Goal: Check status

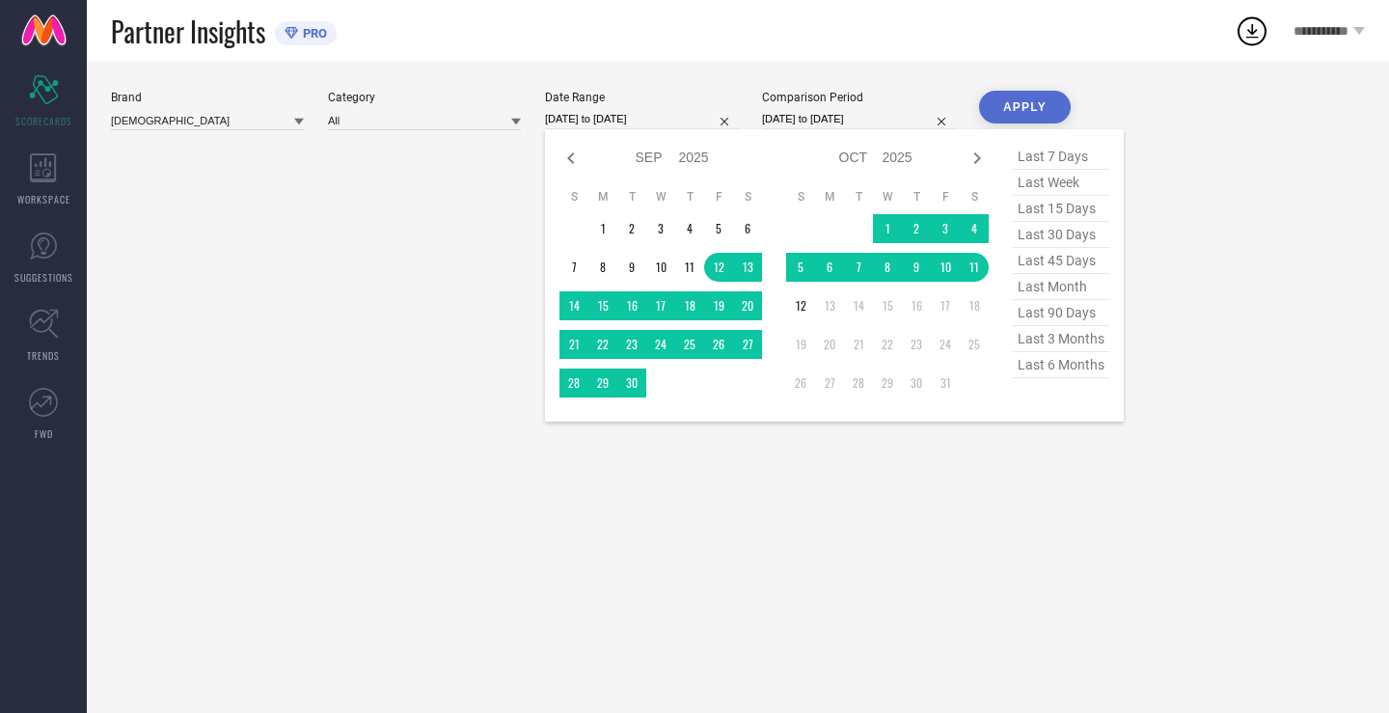
select select "8"
select select "2025"
select select "9"
select select "2025"
click at [636, 124] on input "[DATE] to [DATE]" at bounding box center [641, 119] width 193 height 20
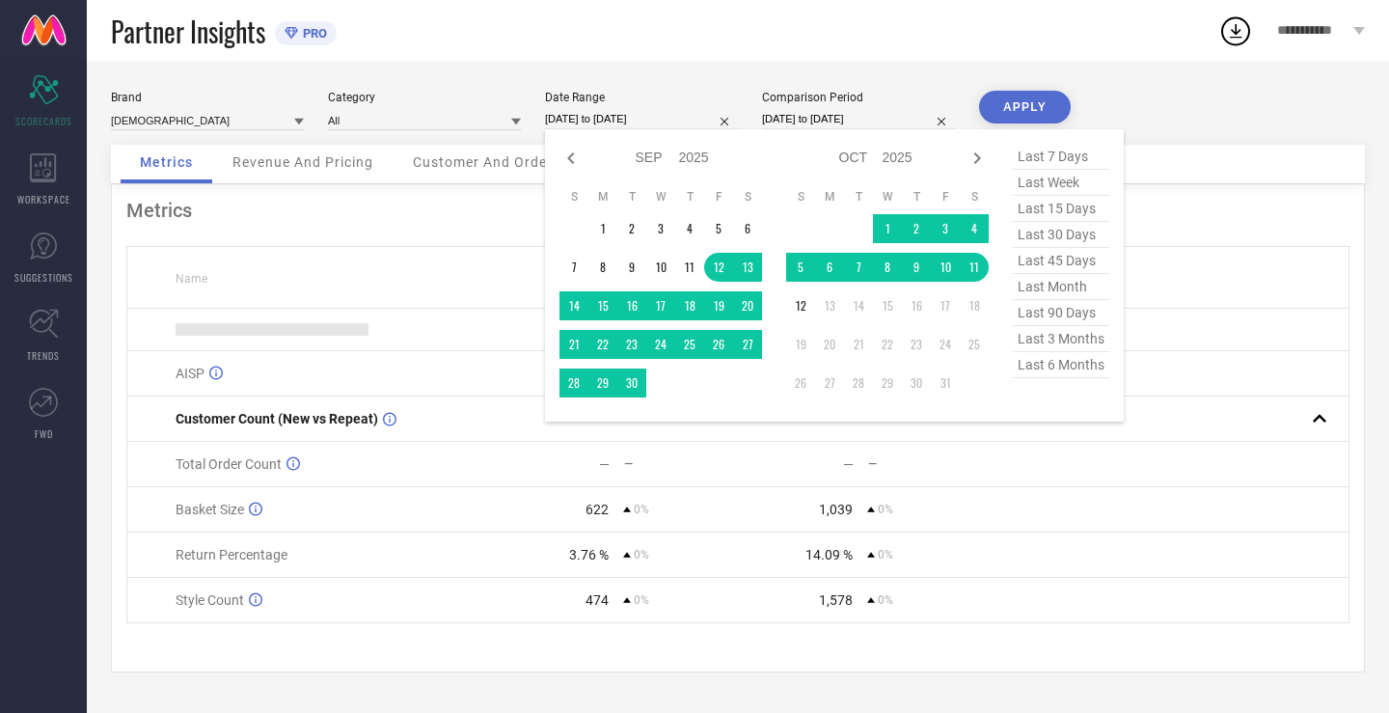
click at [1078, 237] on span "last 30 days" at bounding box center [1061, 235] width 96 height 26
type input "[DATE] to [DATE]"
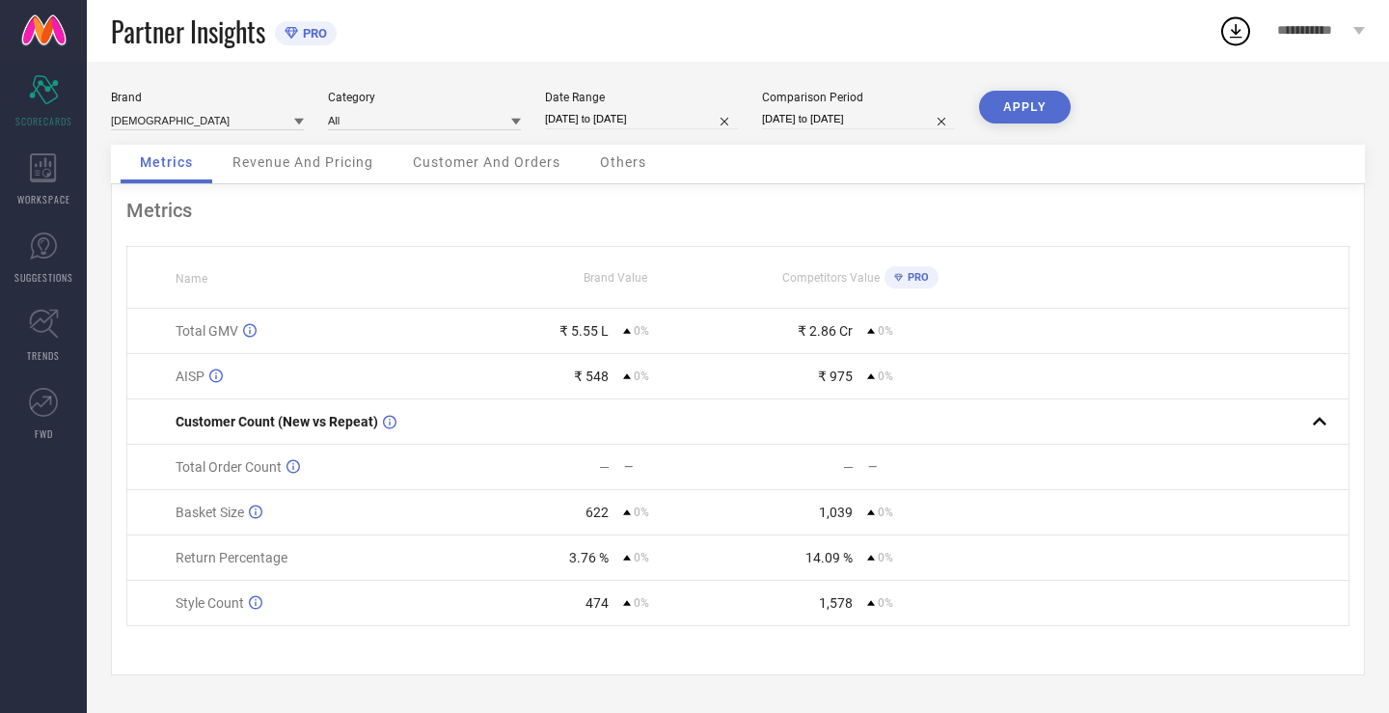
select select "8"
select select "2025"
select select "9"
select select "2025"
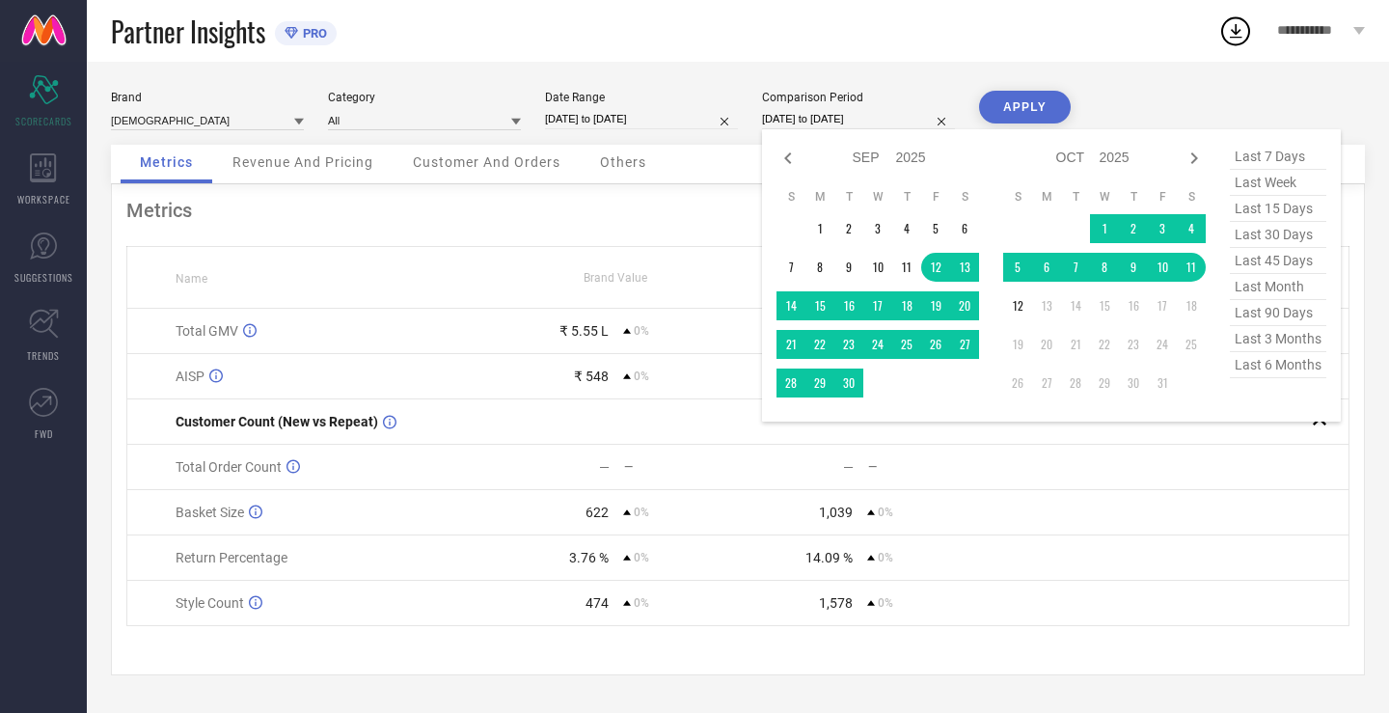
click at [825, 122] on input "[DATE] to [DATE]" at bounding box center [858, 119] width 193 height 20
click at [1261, 239] on span "last 30 days" at bounding box center [1278, 235] width 96 height 26
type input "[DATE] to [DATE]"
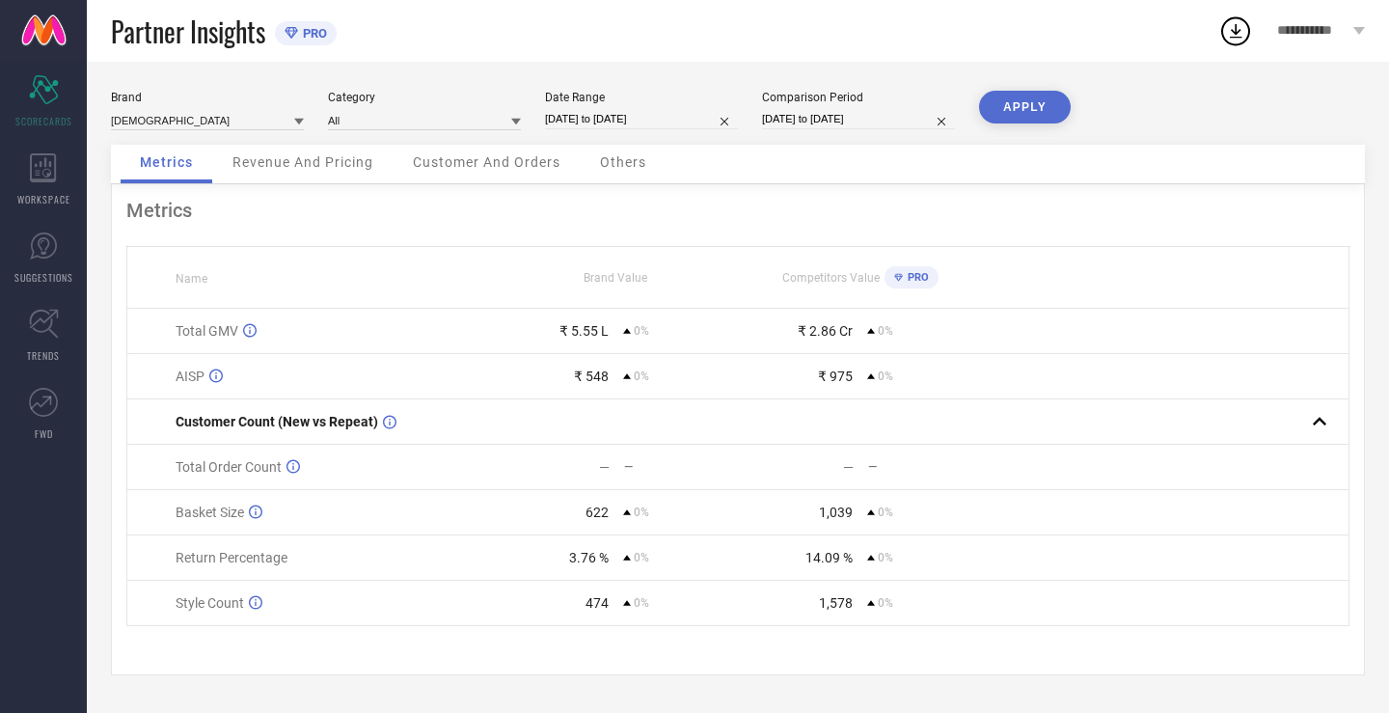
click at [976, 85] on div "Brand INDIANRANG Category All Date Range [DATE] to [DATE] Comparison Period [DA…" at bounding box center [738, 387] width 1303 height 651
click at [987, 95] on button "APPLY" at bounding box center [1025, 107] width 92 height 33
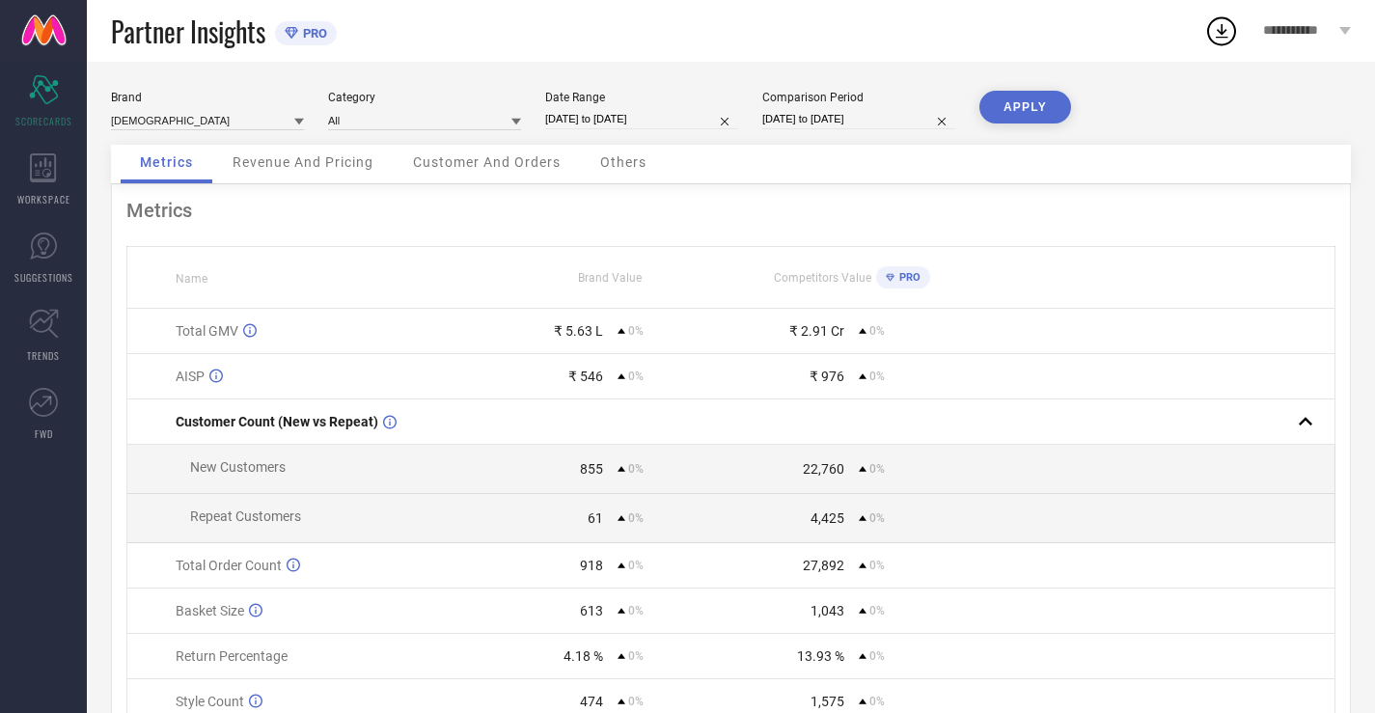
click at [261, 166] on span "Revenue And Pricing" at bounding box center [303, 161] width 141 height 15
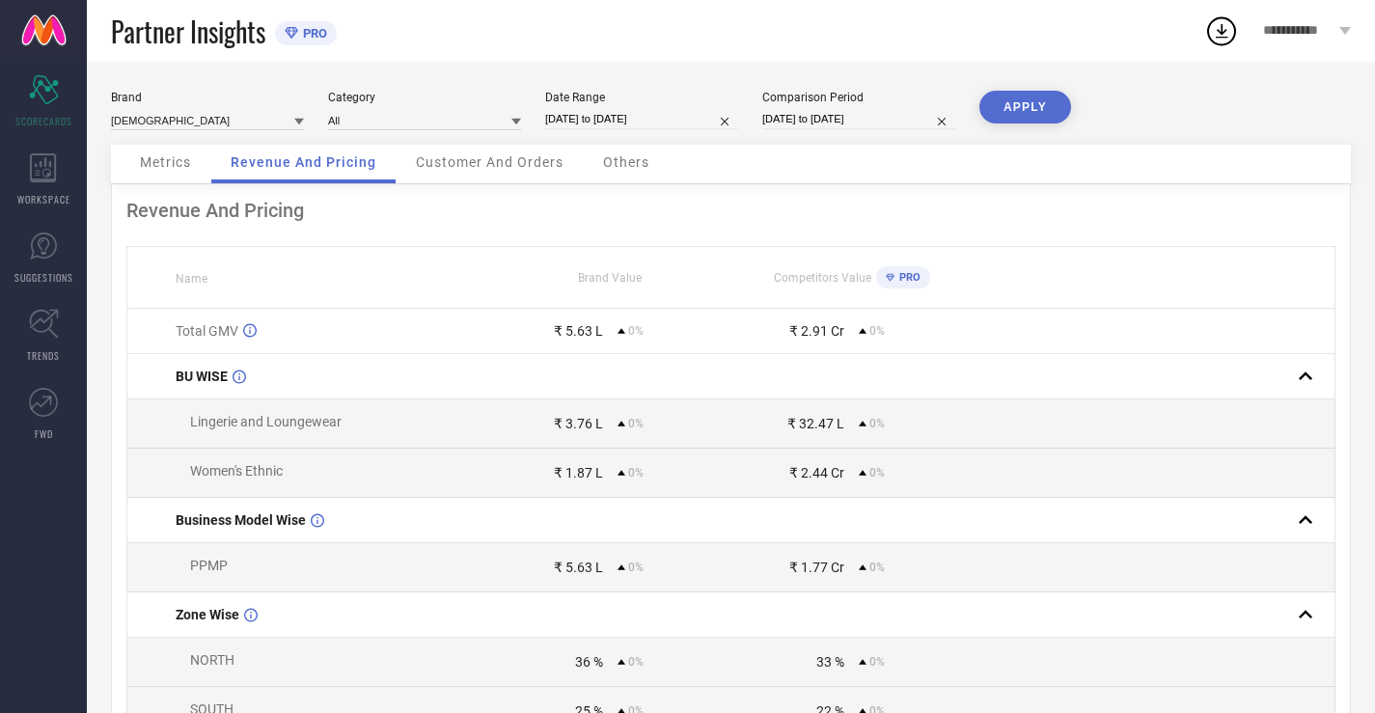
click at [455, 151] on div "Customer And Orders" at bounding box center [490, 164] width 186 height 39
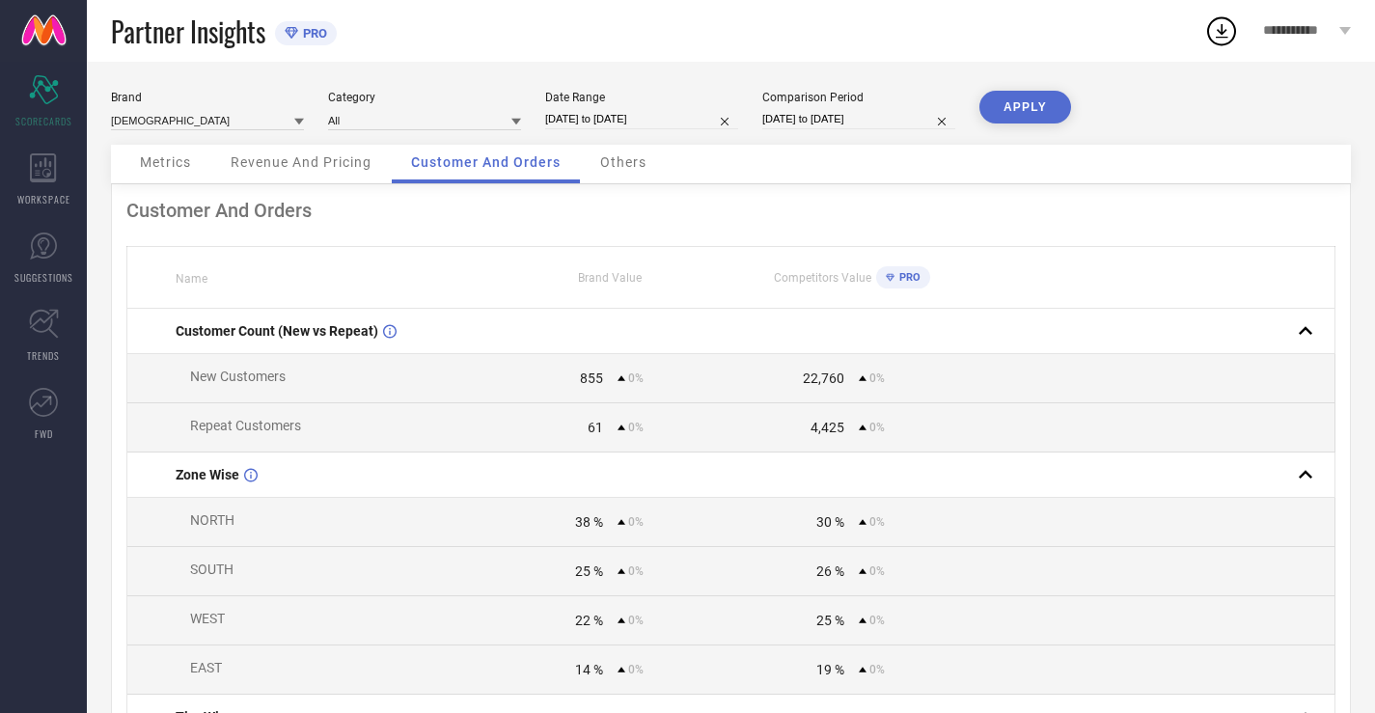
click at [612, 149] on div "Others" at bounding box center [623, 164] width 85 height 39
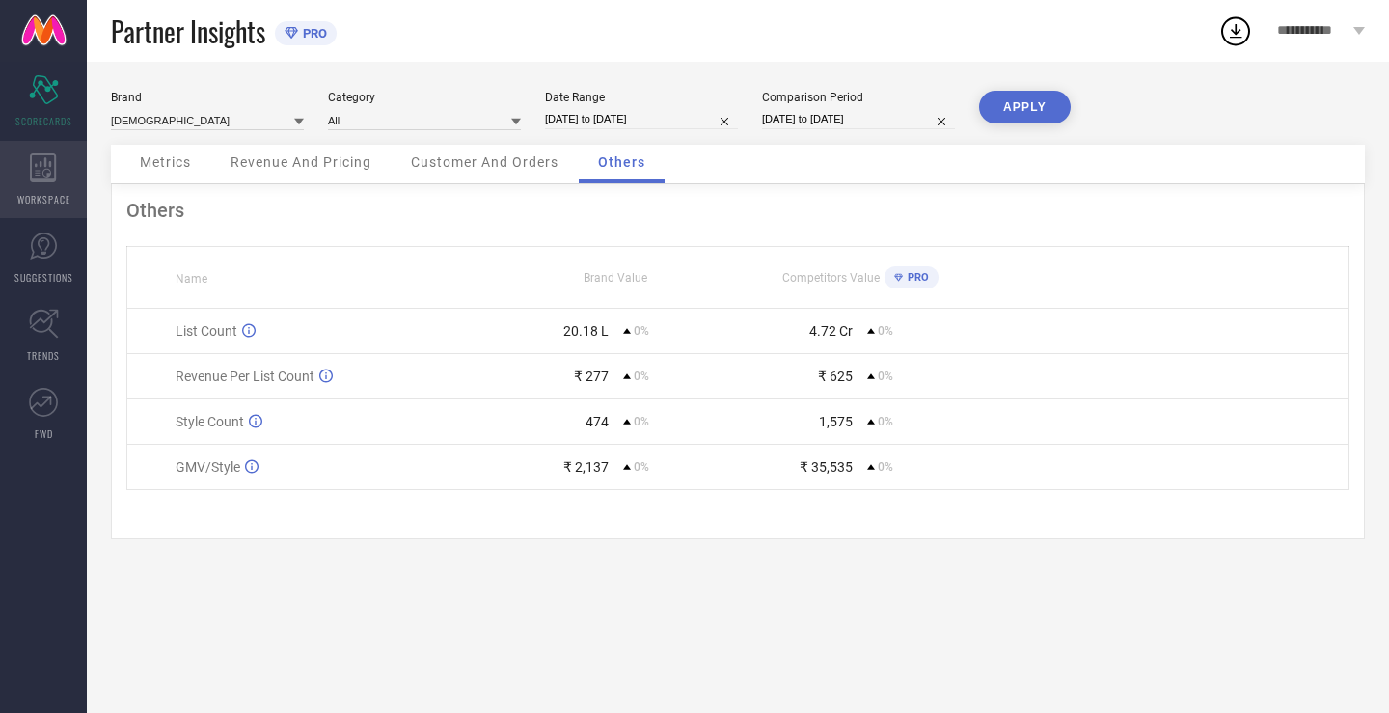
click at [37, 159] on icon at bounding box center [43, 167] width 27 height 29
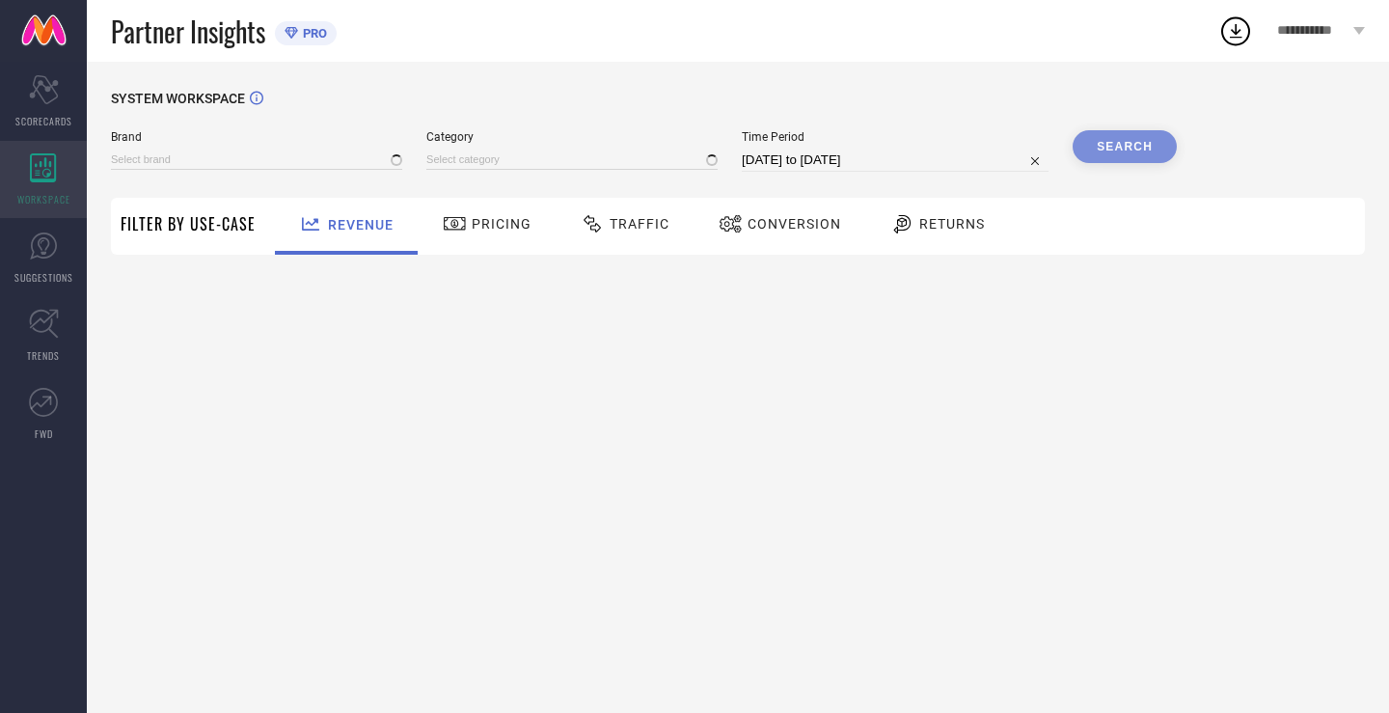
type input "[DEMOGRAPHIC_DATA]"
type input "All"
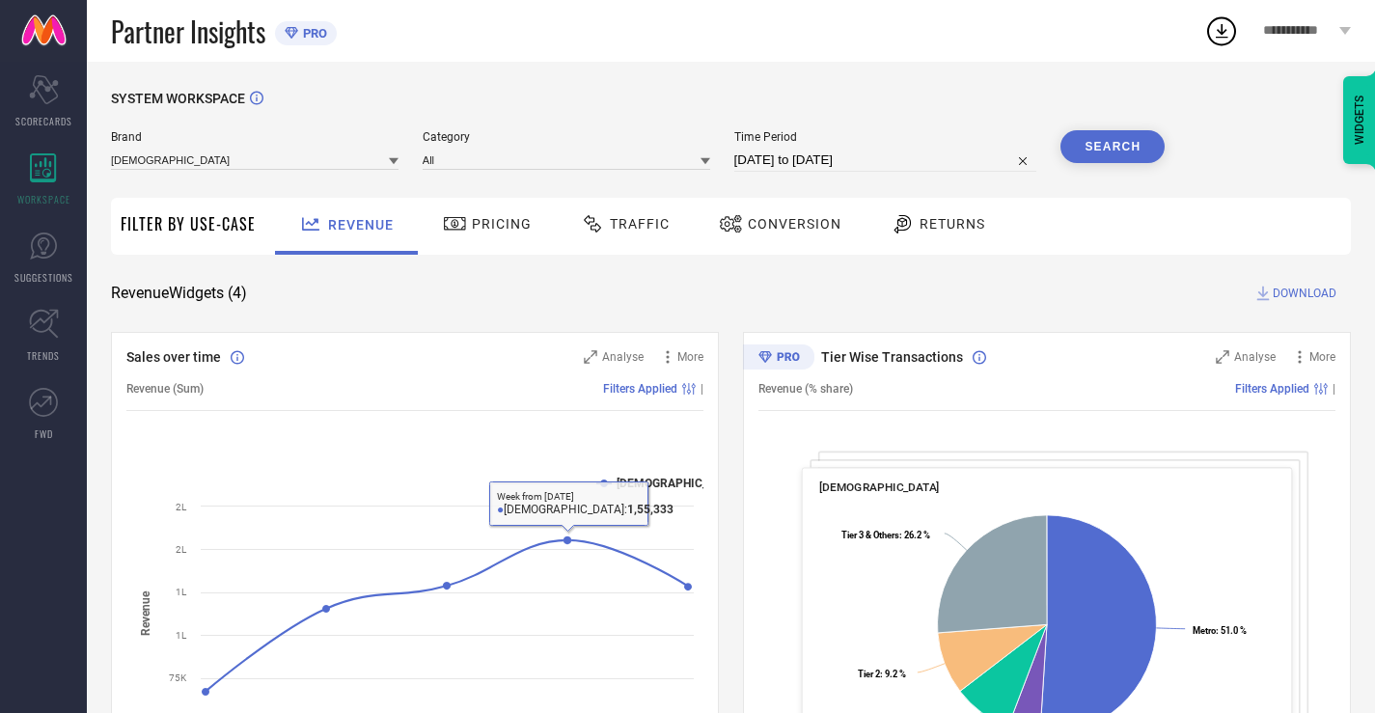
click at [472, 201] on div "Pricing" at bounding box center [487, 226] width 137 height 57
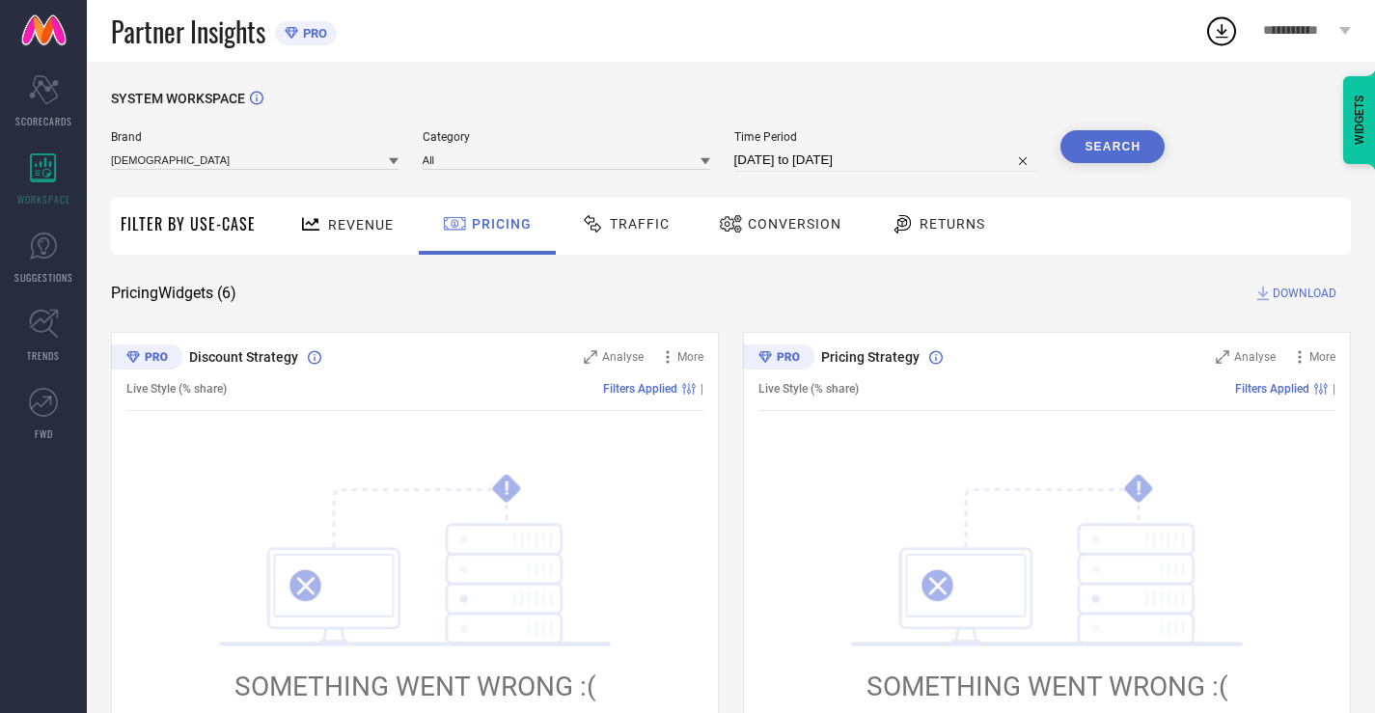
click at [560, 227] on div "Traffic" at bounding box center [625, 226] width 137 height 57
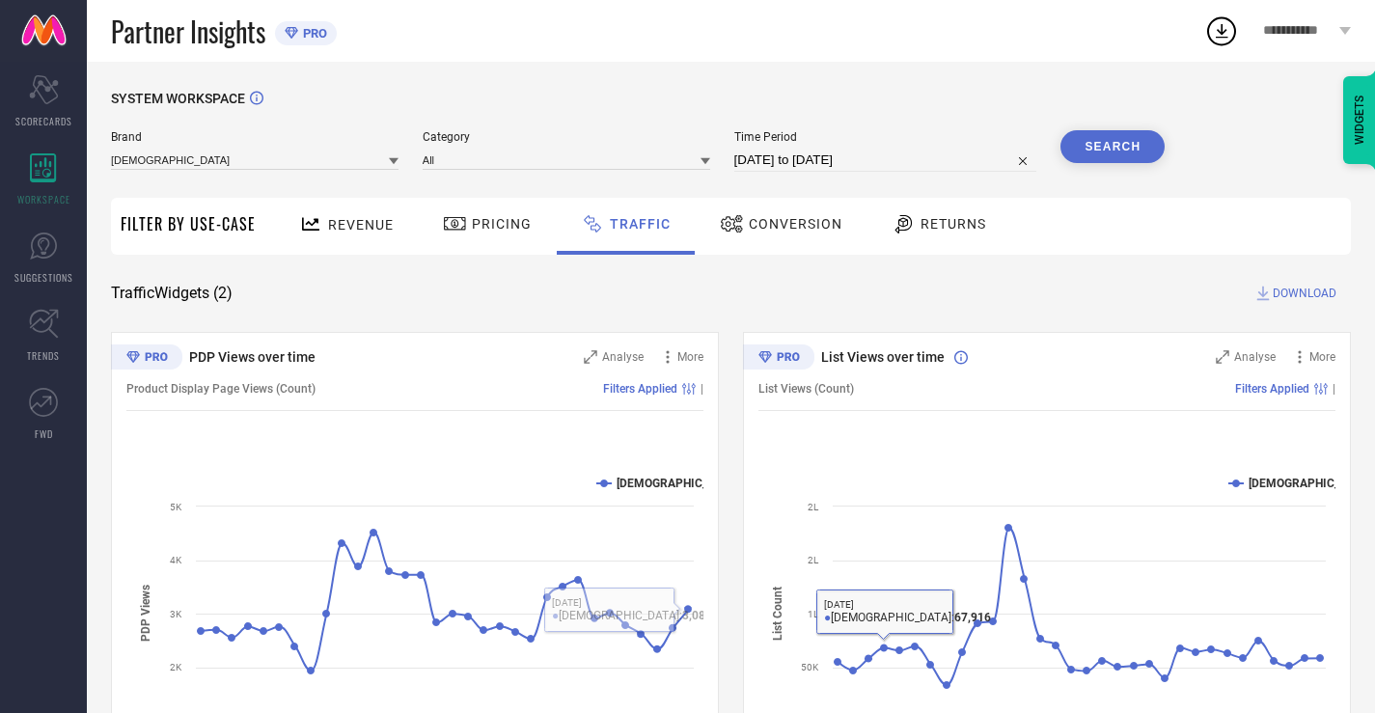
click at [803, 223] on span "Conversion" at bounding box center [796, 223] width 94 height 15
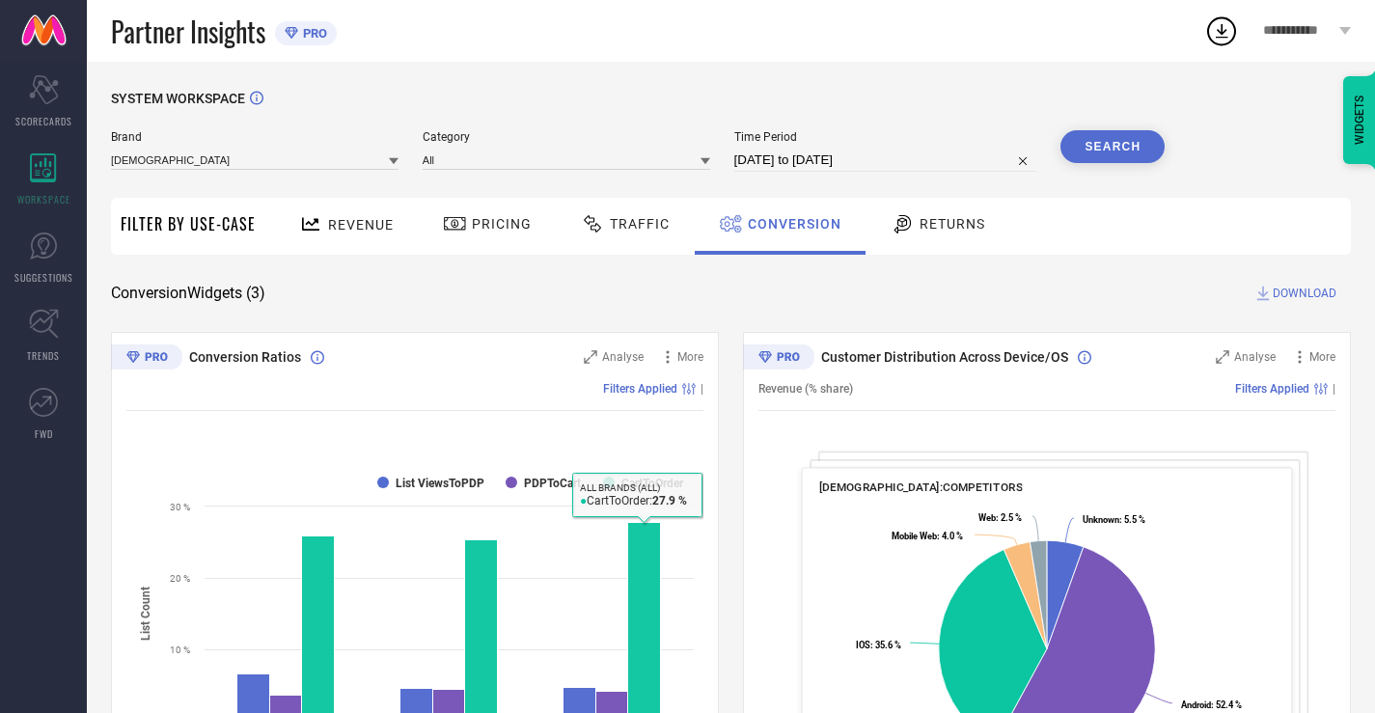
click at [908, 261] on div "SYSTEM WORKSPACE Brand INDIANRANG Category All Time Period [DATE] to [DATE] Sea…" at bounding box center [731, 706] width 1240 height 1230
click at [912, 244] on div "Returns" at bounding box center [937, 226] width 143 height 57
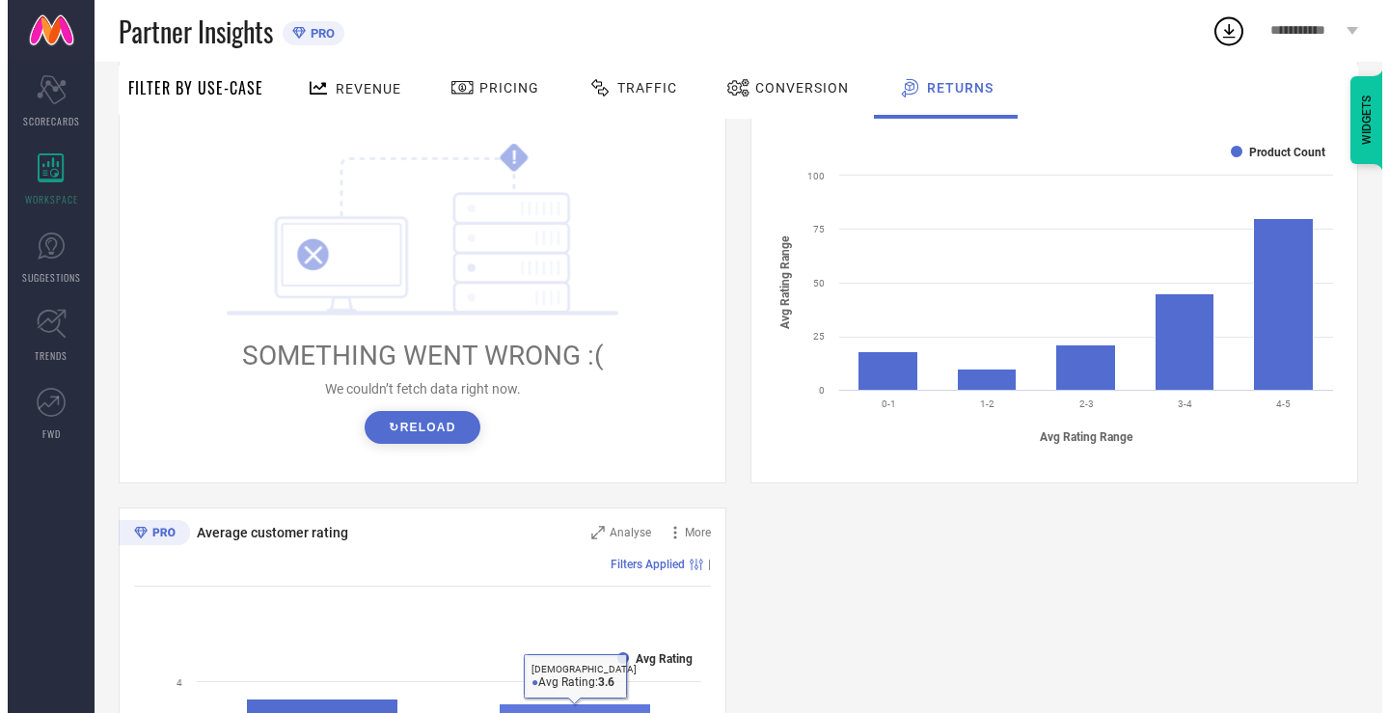
scroll to position [534, 0]
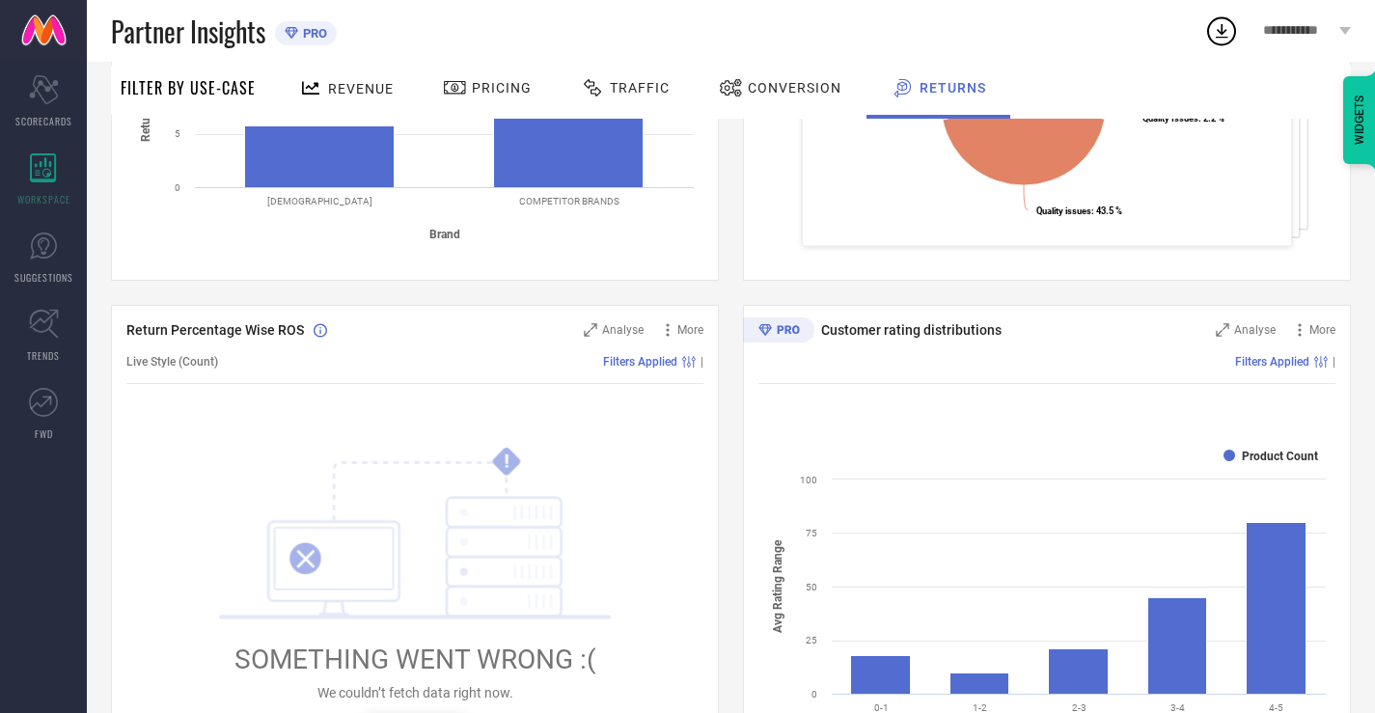
click at [1208, 344] on div "Filters Applied |" at bounding box center [1046, 362] width 577 height 44
click at [1234, 332] on span "Analyse" at bounding box center [1254, 330] width 41 height 14
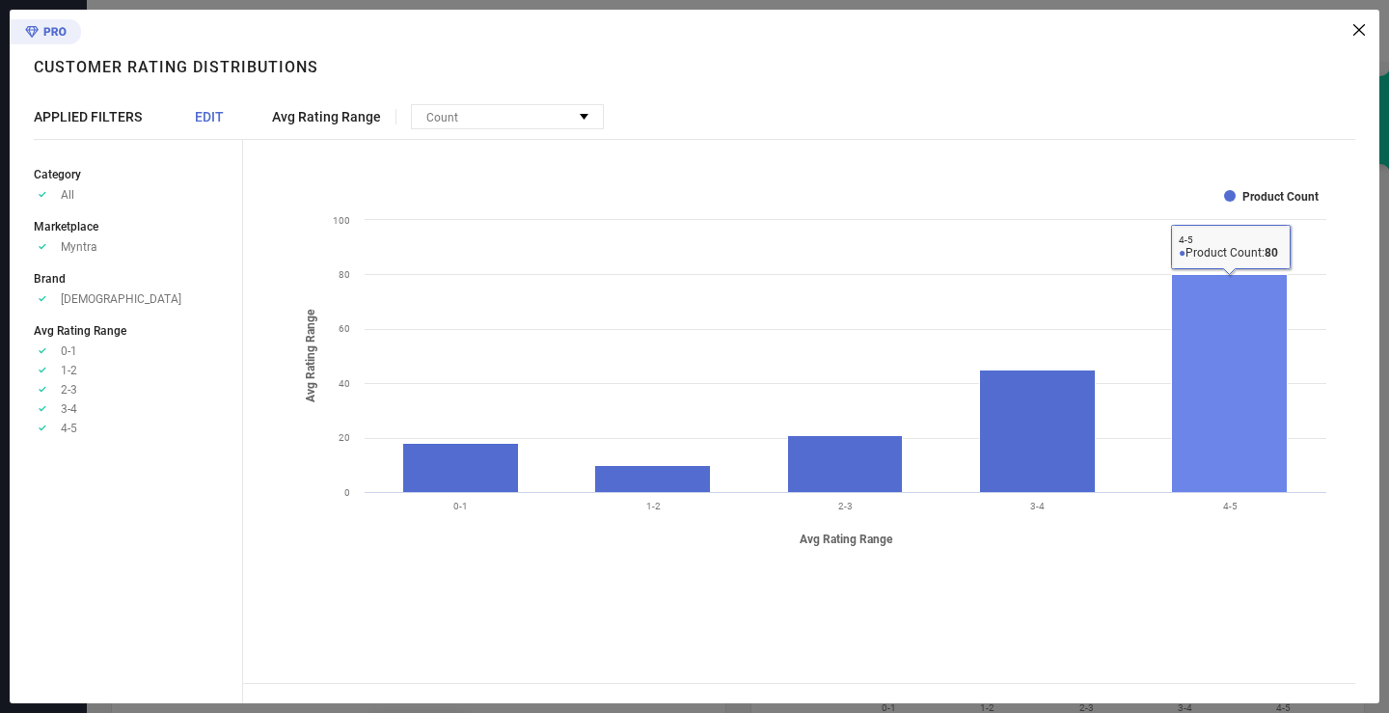
click at [1237, 340] on rect at bounding box center [1230, 384] width 116 height 218
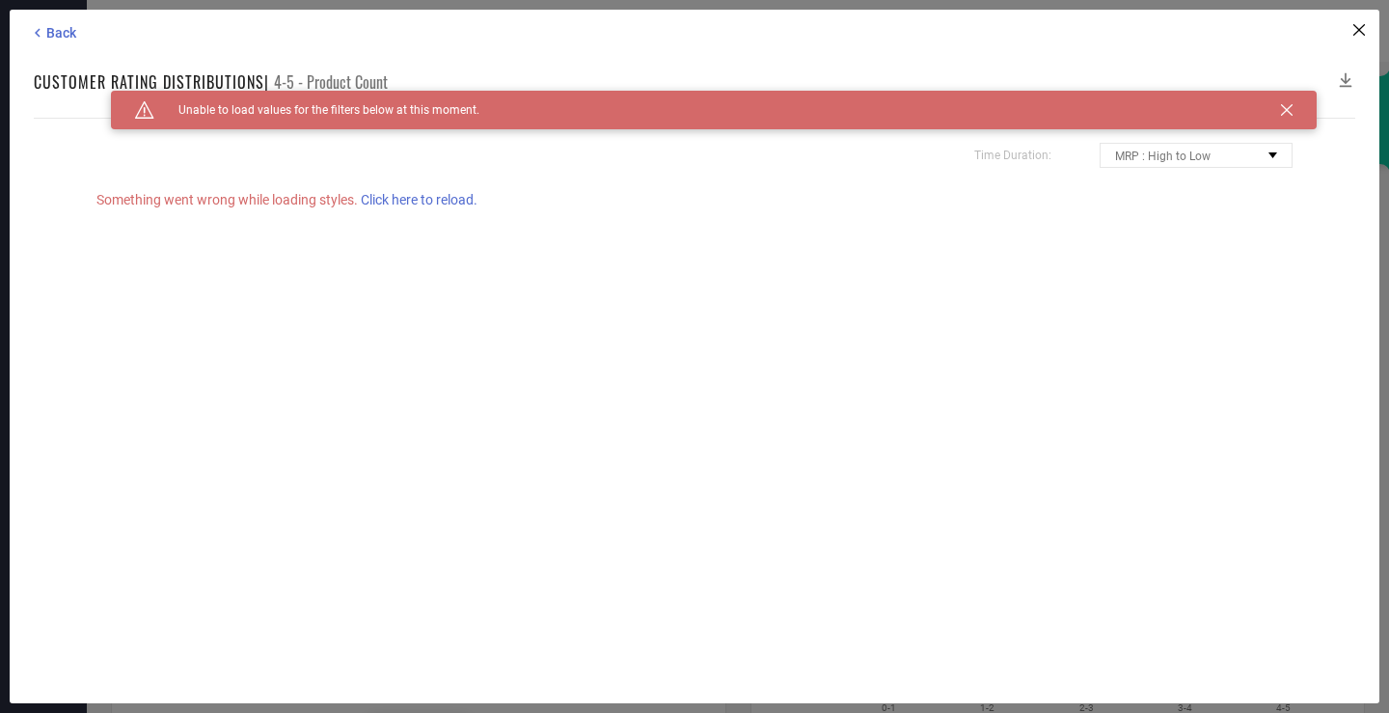
click at [391, 190] on div "Time Duration: MRP : High to Low MRP : Low to High Discount : High to Low Disco…" at bounding box center [695, 411] width 1322 height 586
click at [404, 196] on span "Click here to reload." at bounding box center [419, 199] width 117 height 15
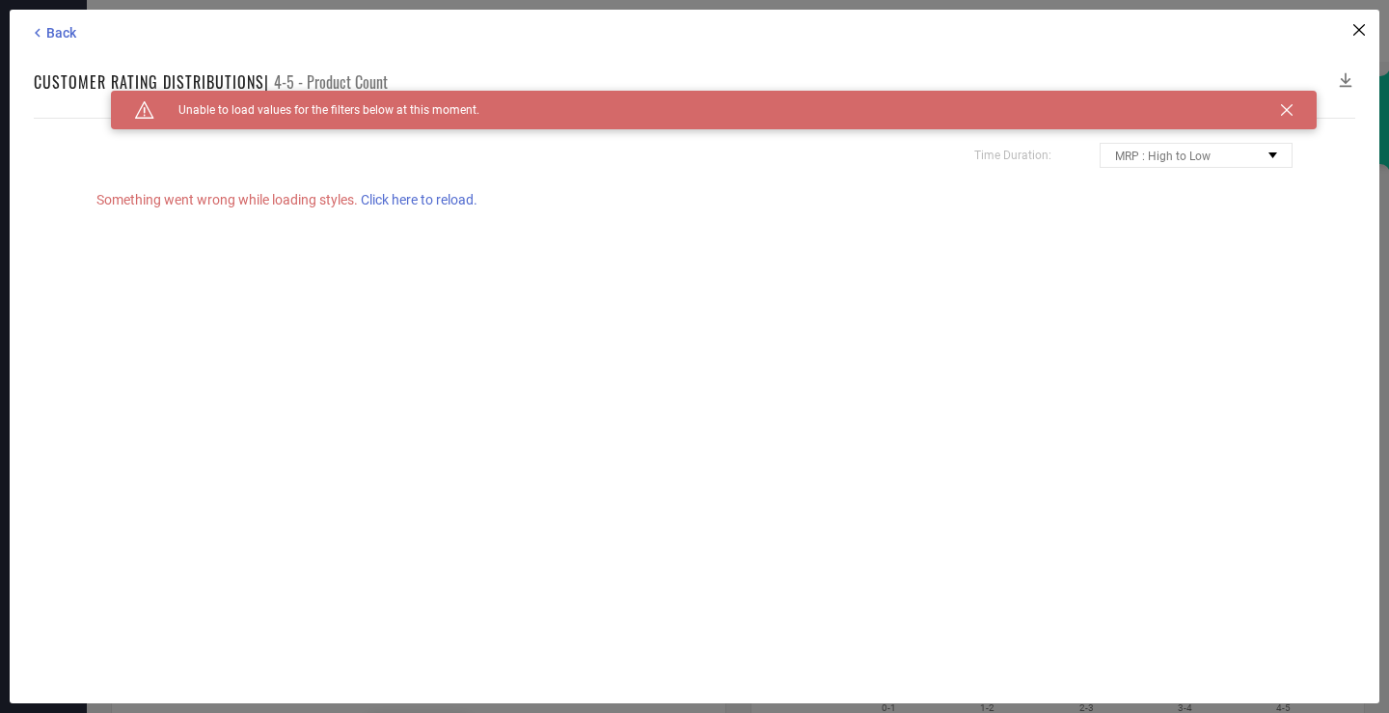
click at [32, 18] on div "Back Customer rating distributions | 4-5 - Product Count Time Duration: MRP : H…" at bounding box center [695, 357] width 1370 height 694
click at [44, 30] on icon at bounding box center [37, 32] width 17 height 17
